Goal: Transaction & Acquisition: Download file/media

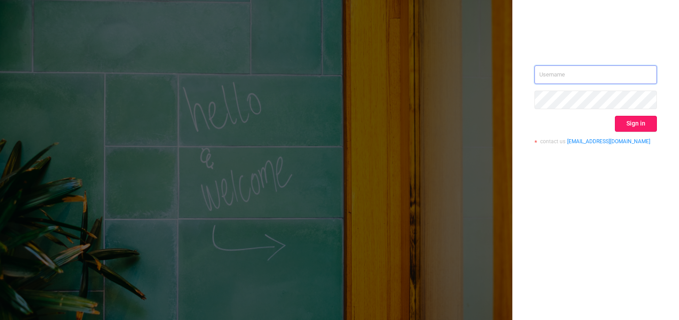
type input "[PERSON_NAME][EMAIL_ADDRESS][DOMAIN_NAME]"
click at [639, 119] on button "Sign in" at bounding box center [636, 124] width 42 height 16
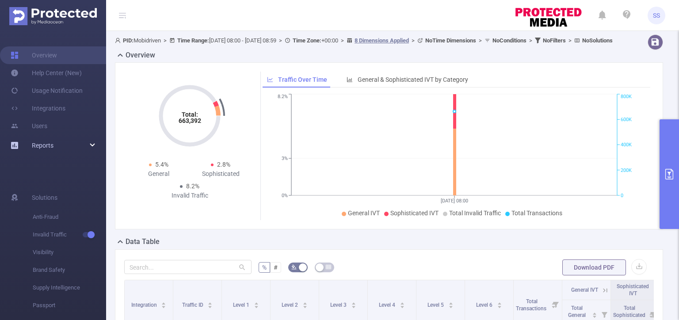
click at [59, 145] on div "Reports" at bounding box center [53, 146] width 106 height 18
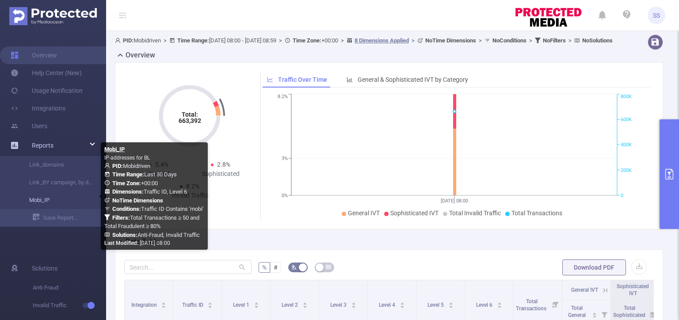
click at [51, 198] on link "Mobi_IP" at bounding box center [57, 200] width 78 height 18
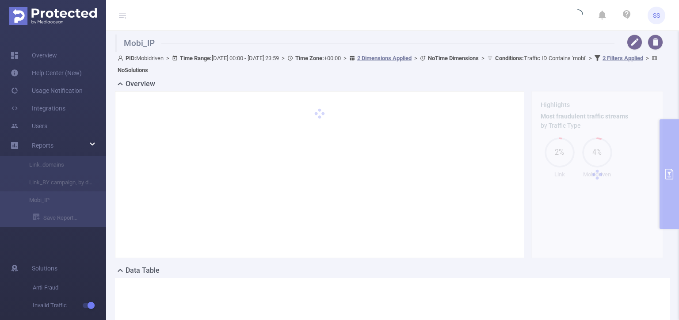
type input "[DATE] 00:00"
type input "[DATE] 23:59"
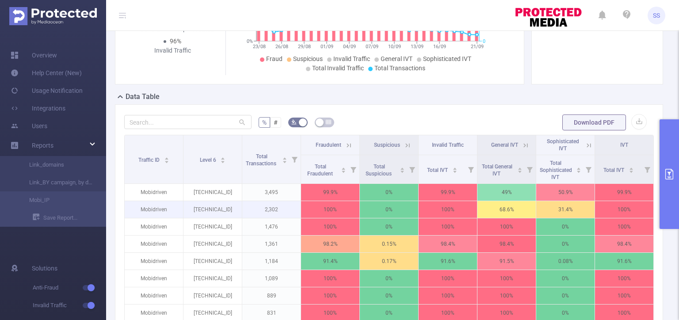
scroll to position [177, 0]
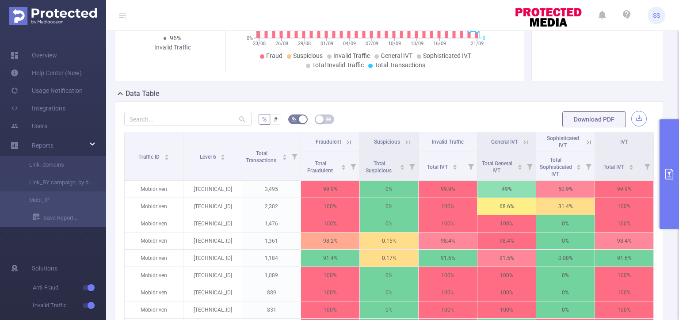
click at [634, 112] on button "button" at bounding box center [638, 118] width 15 height 15
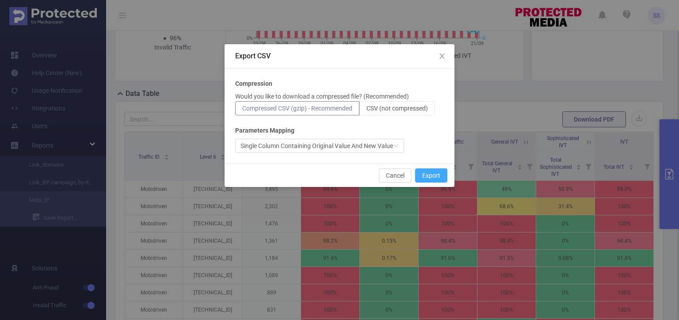
click at [432, 173] on button "Export" at bounding box center [431, 175] width 32 height 14
